Goal: Information Seeking & Learning: Learn about a topic

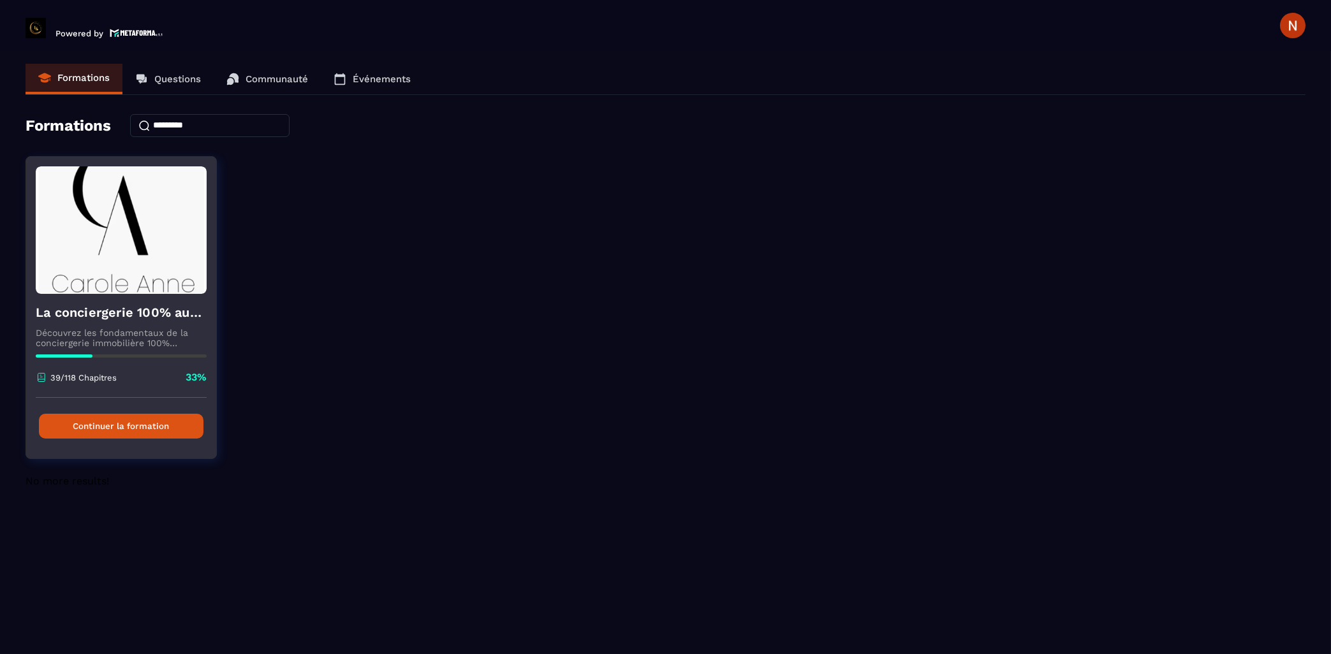
click at [120, 439] on button "Continuer la formation" at bounding box center [121, 426] width 165 height 25
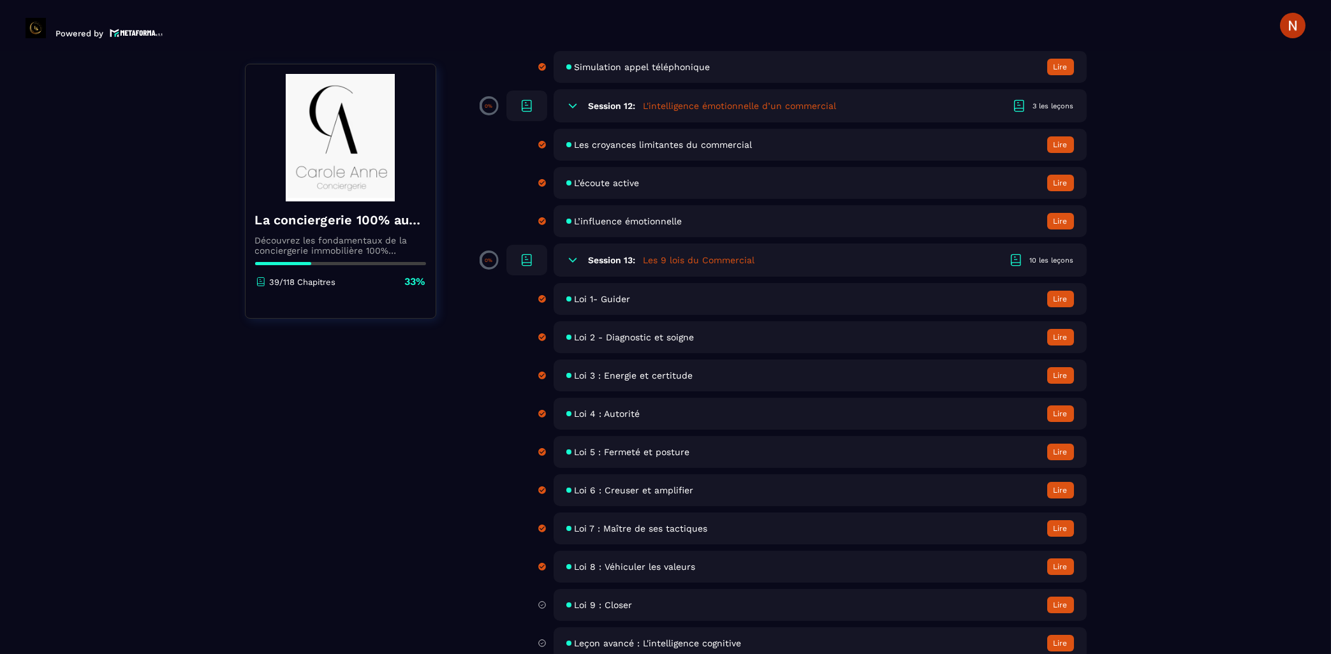
scroll to position [1572, 0]
click at [628, 610] on span "Loi 9 : Closer" at bounding box center [604, 604] width 58 height 10
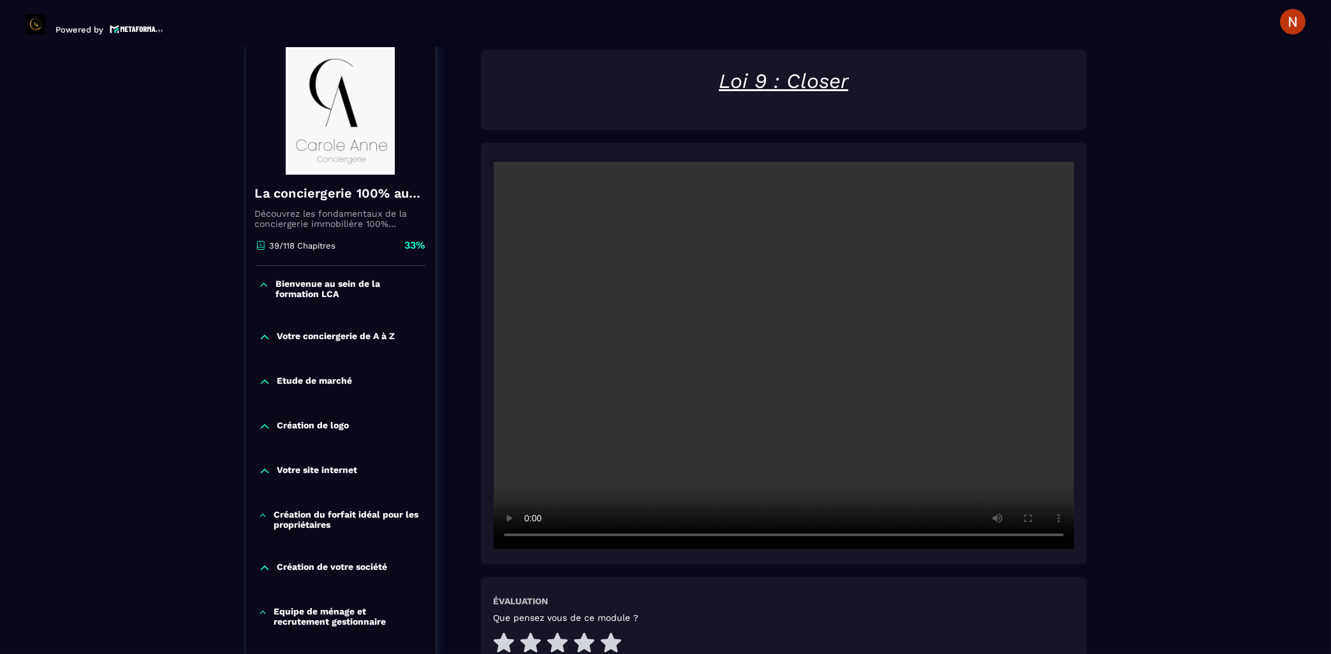
scroll to position [4, 0]
click at [612, 632] on icon at bounding box center [611, 642] width 20 height 20
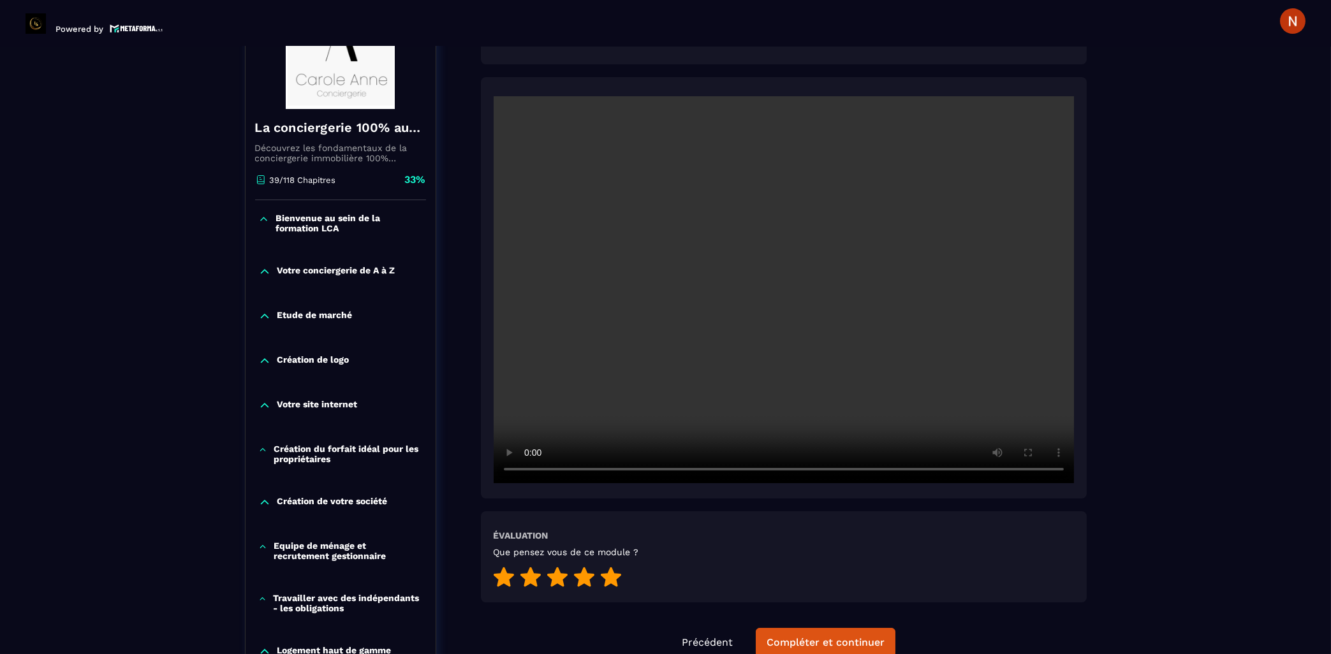
scroll to position [211, 0]
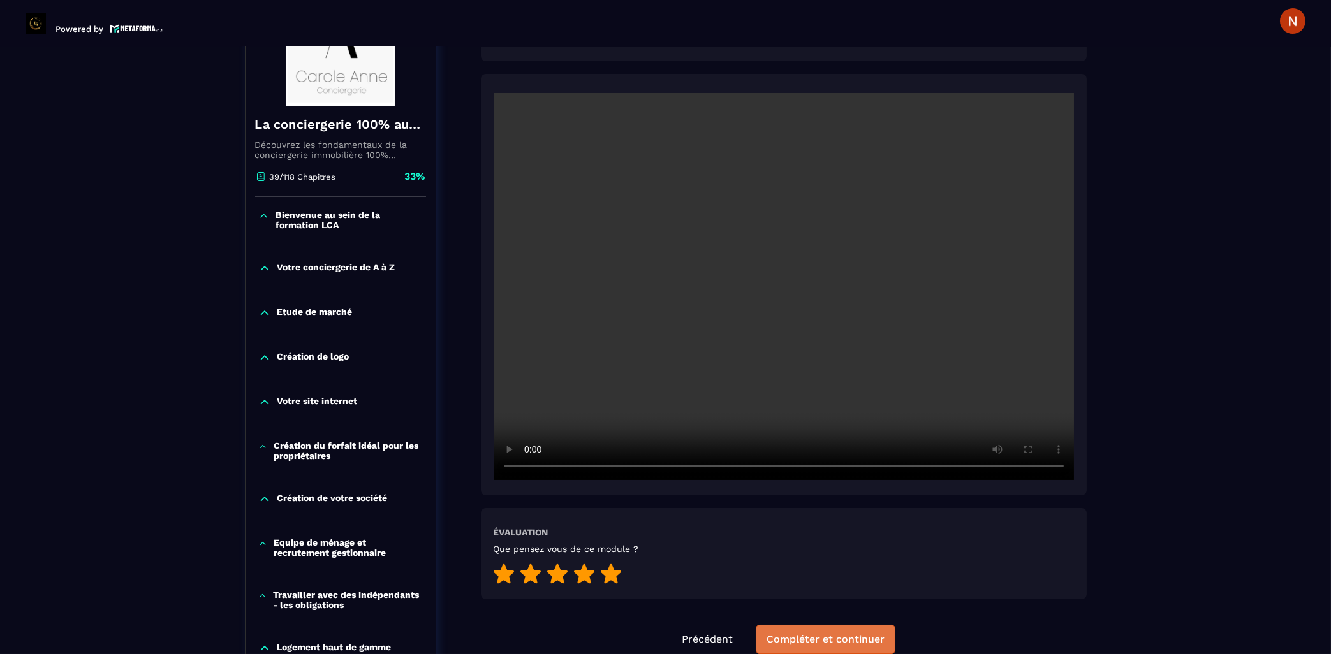
click at [855, 633] on div "Compléter et continuer" at bounding box center [826, 639] width 118 height 13
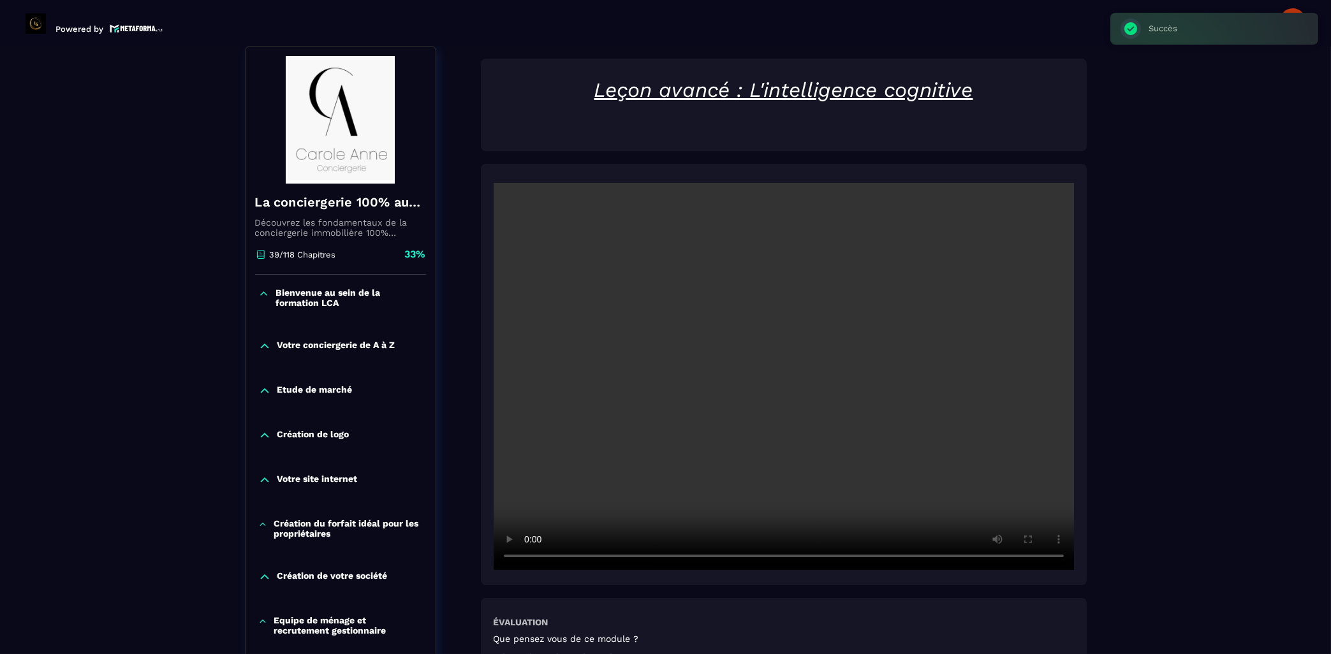
scroll to position [131, 0]
